Goal: Information Seeking & Learning: Learn about a topic

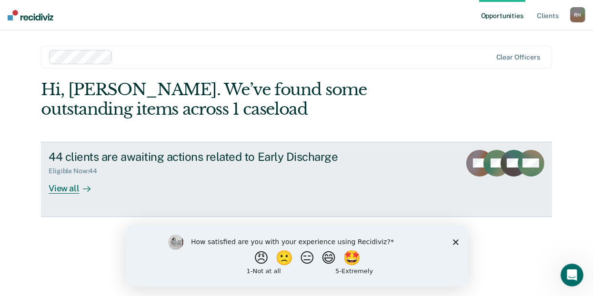
click at [62, 189] on div "View all" at bounding box center [75, 184] width 53 height 19
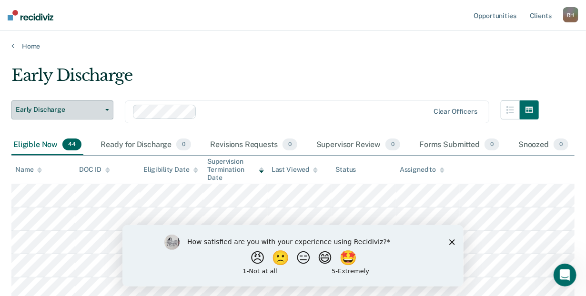
click at [106, 106] on button "Early Discharge" at bounding box center [62, 110] width 102 height 19
click at [141, 48] on link "Home" at bounding box center [292, 46] width 563 height 9
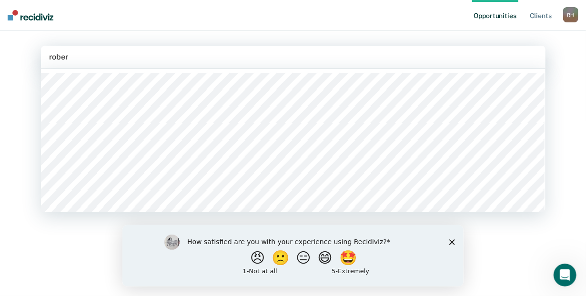
type input "[PERSON_NAME]"
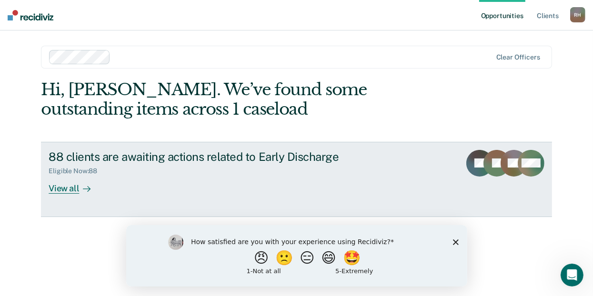
click at [53, 184] on div "View all" at bounding box center [75, 184] width 53 height 19
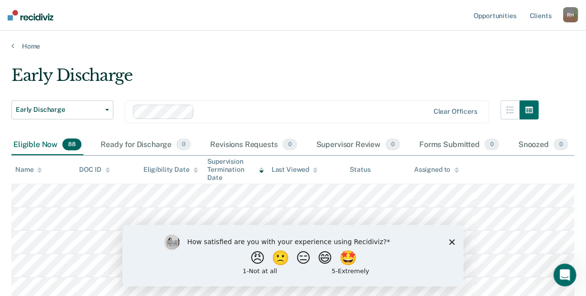
click at [452, 242] on polygon "Close survey" at bounding box center [452, 242] width 6 height 6
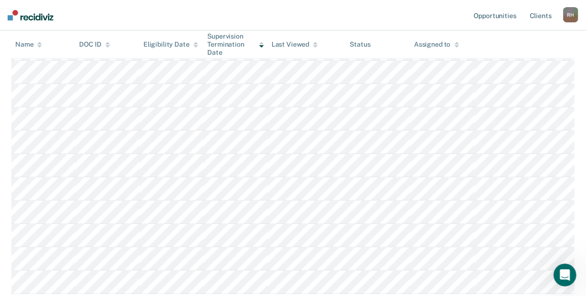
scroll to position [689, 0]
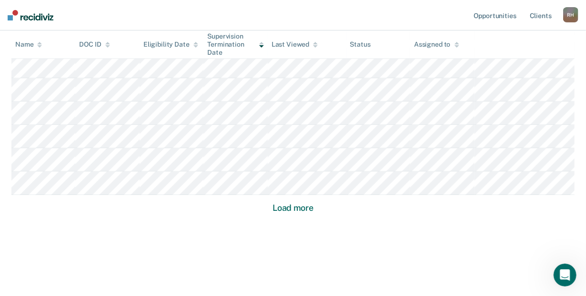
click at [292, 206] on button "Load more" at bounding box center [293, 208] width 46 height 11
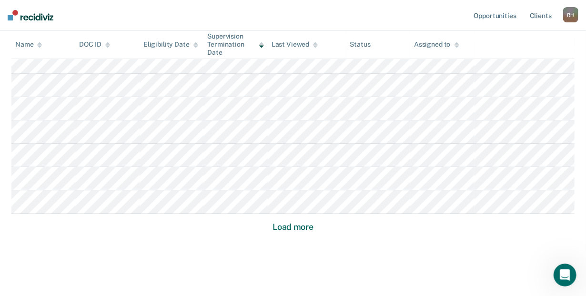
scroll to position [1390, 0]
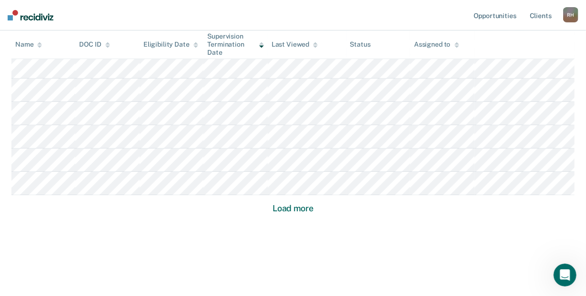
click at [273, 207] on button "Load more" at bounding box center [293, 208] width 46 height 11
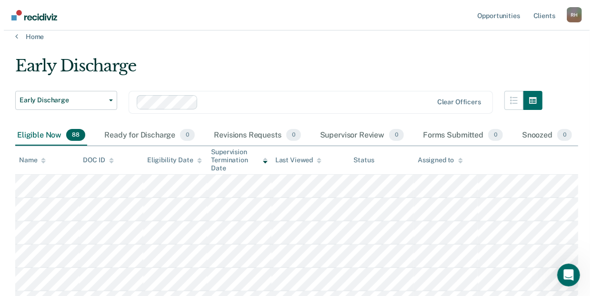
scroll to position [0, 0]
